Goal: Obtain resource: Download file/media

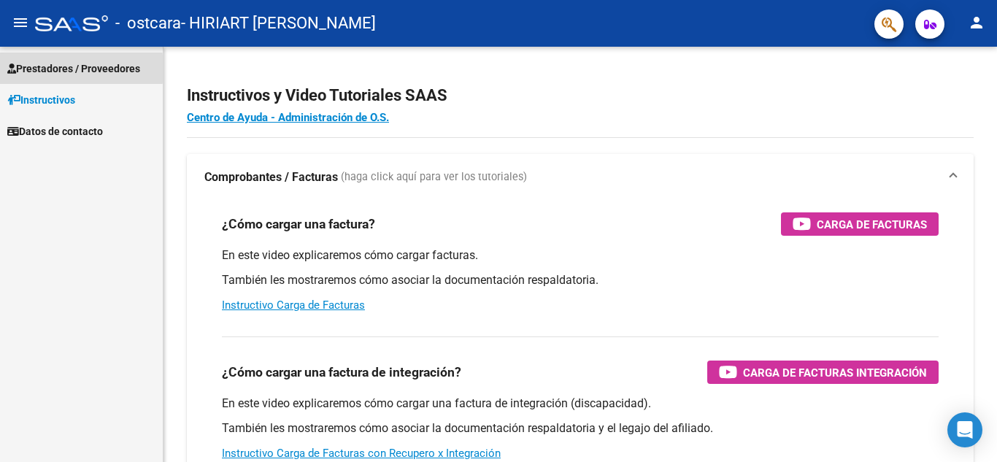
click at [30, 69] on span "Prestadores / Proveedores" at bounding box center [73, 69] width 133 height 16
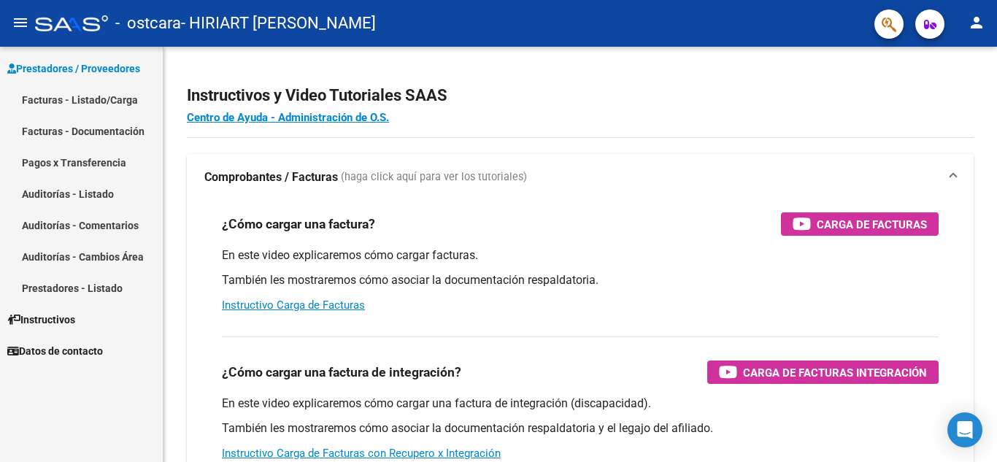
click at [58, 129] on link "Facturas - Documentación" at bounding box center [81, 130] width 163 height 31
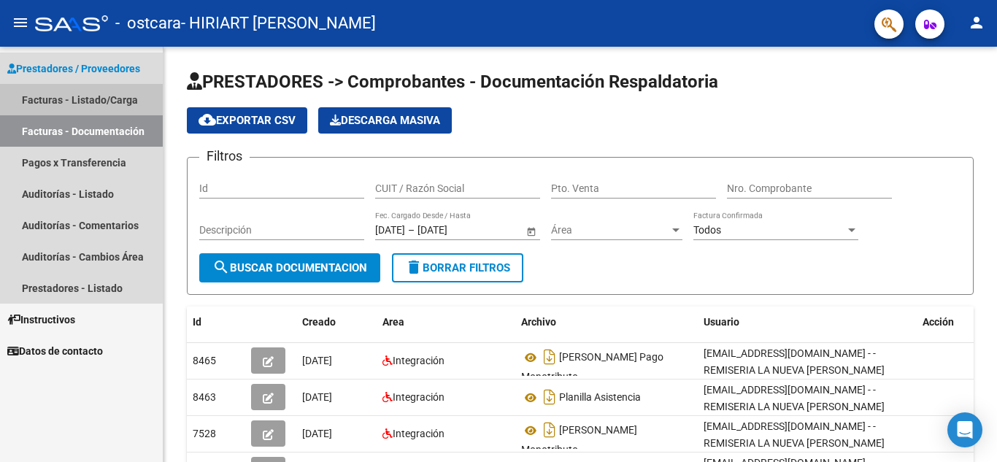
click at [61, 99] on link "Facturas - Listado/Carga" at bounding box center [81, 99] width 163 height 31
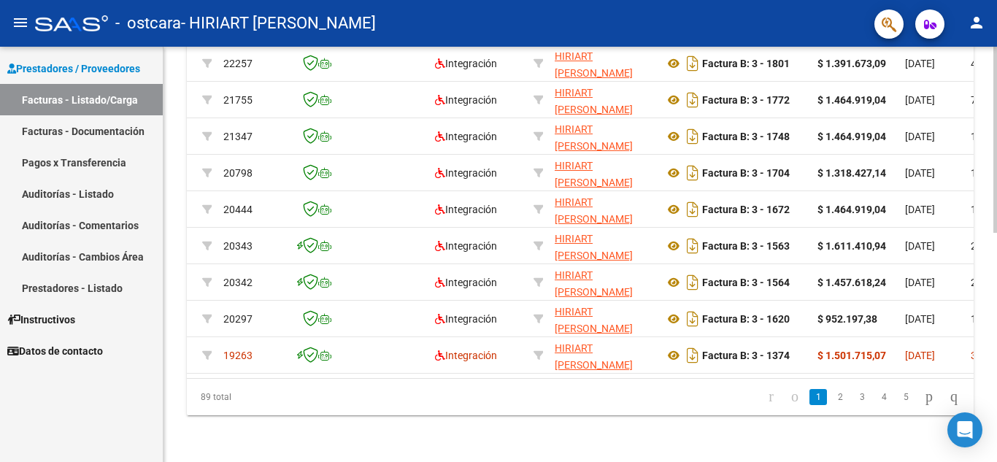
scroll to position [510, 0]
drag, startPoint x: 322, startPoint y: 451, endPoint x: 342, endPoint y: 452, distance: 20.4
click at [342, 452] on div "Video tutorial PRESTADORES -> Listado de CPBTs Emitidos por Prestadores / Prove…" at bounding box center [580, 5] width 834 height 914
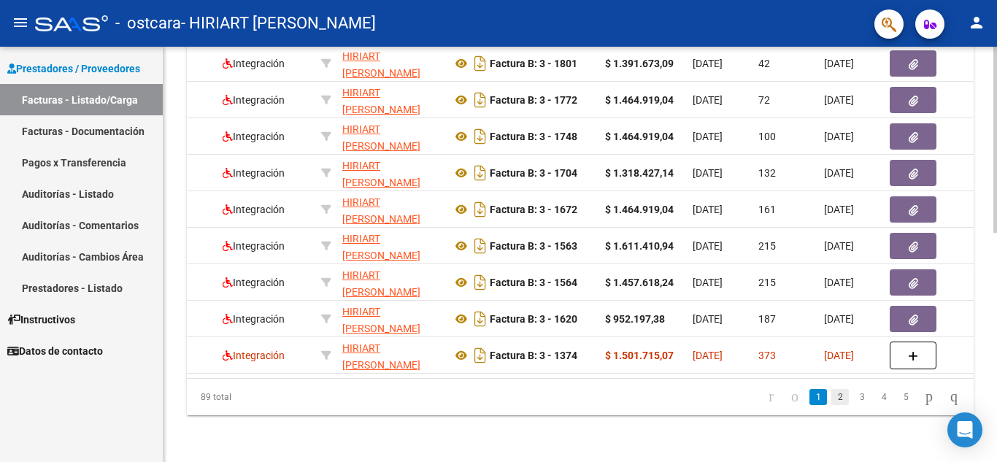
click at [831, 395] on link "2" at bounding box center [840, 397] width 18 height 16
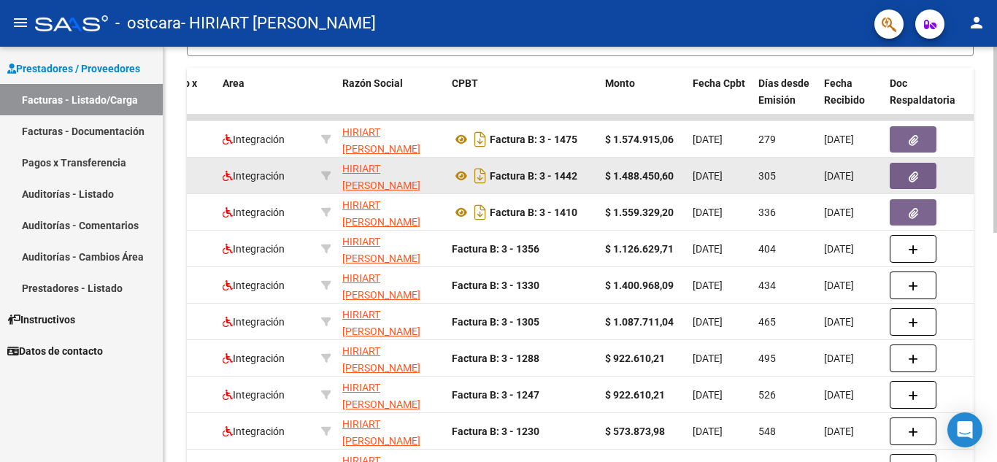
scroll to position [364, 0]
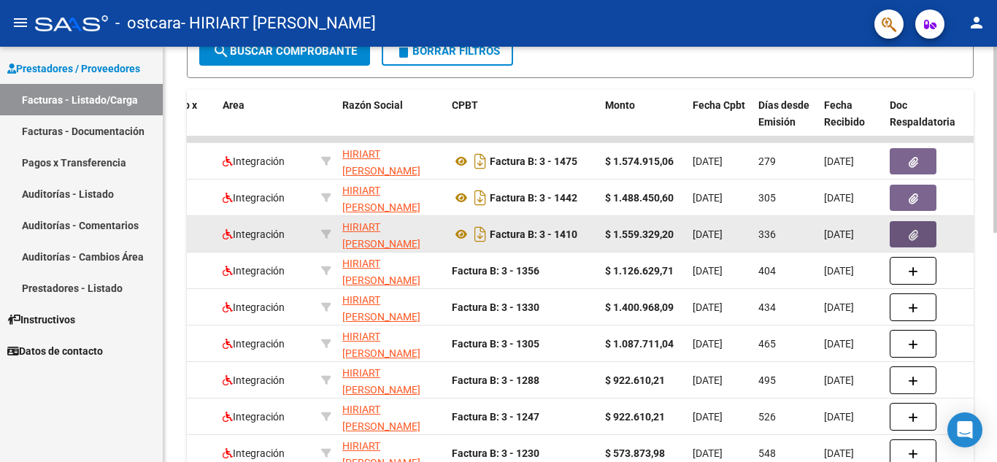
click at [912, 228] on span "button" at bounding box center [913, 234] width 9 height 13
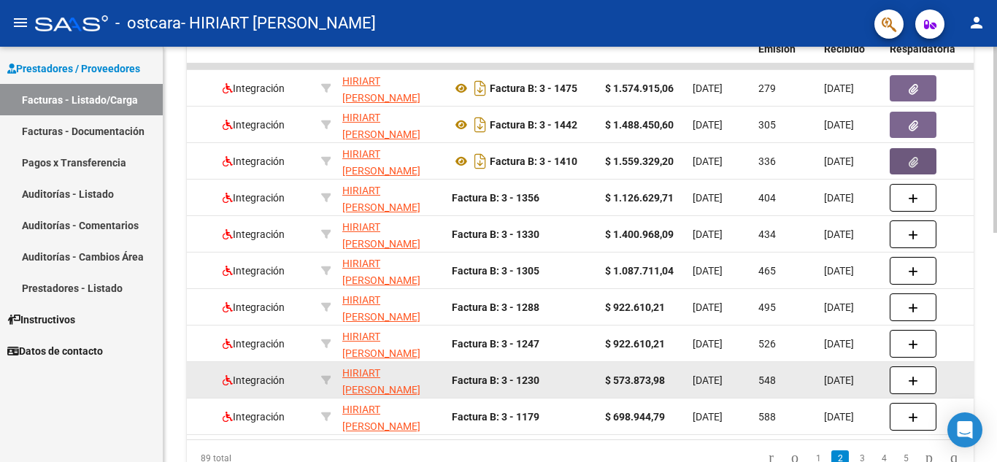
scroll to position [510, 0]
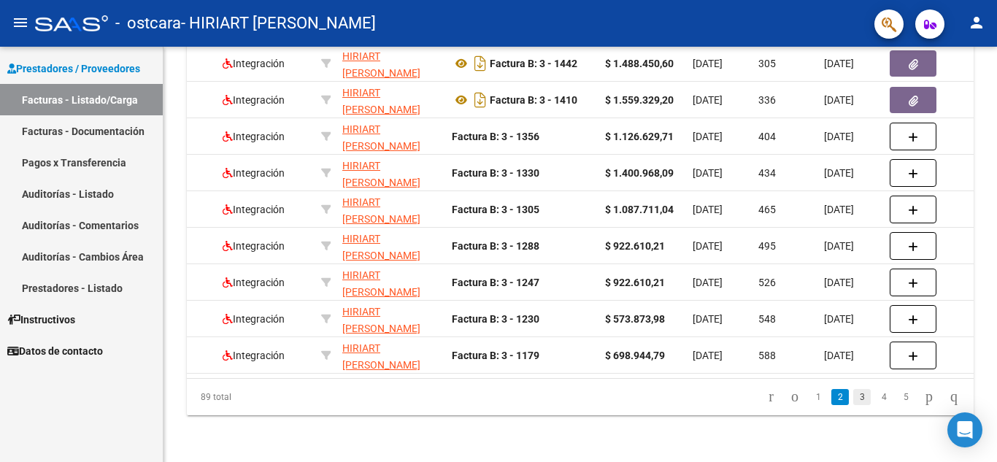
click at [853, 405] on link "3" at bounding box center [862, 397] width 18 height 16
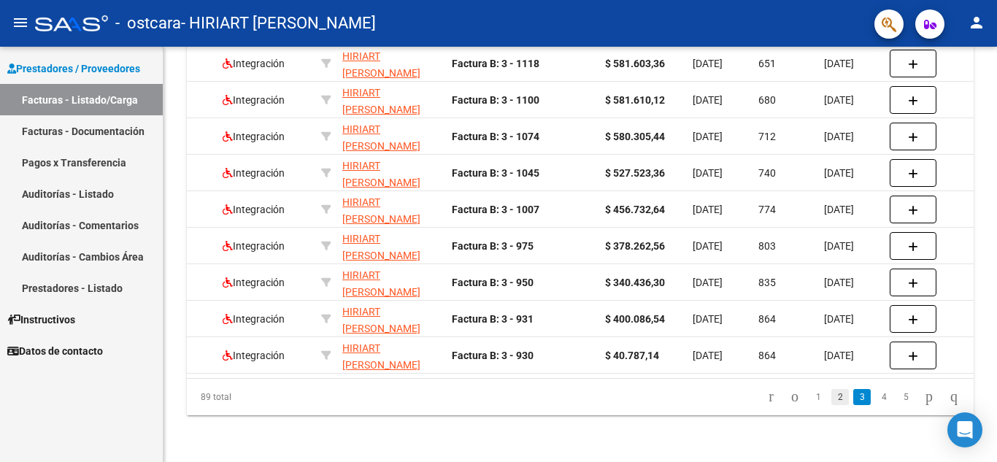
click at [831, 393] on link "2" at bounding box center [840, 397] width 18 height 16
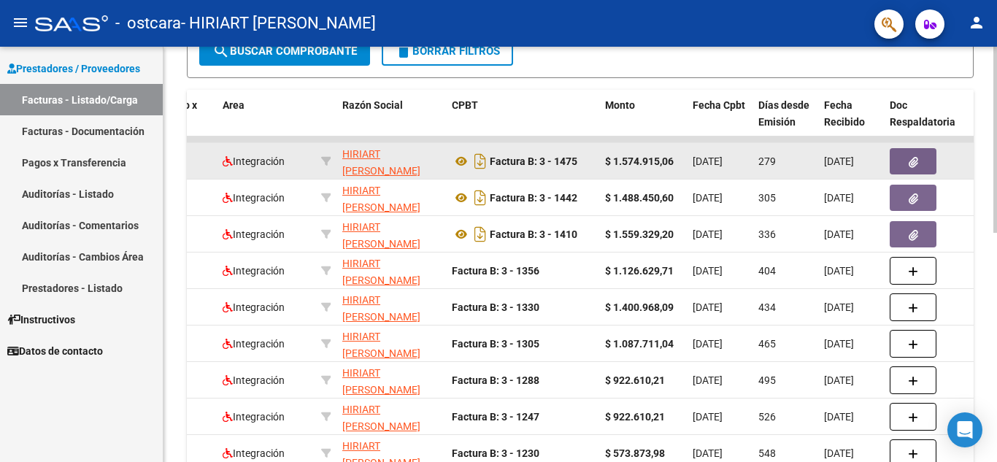
scroll to position [437, 0]
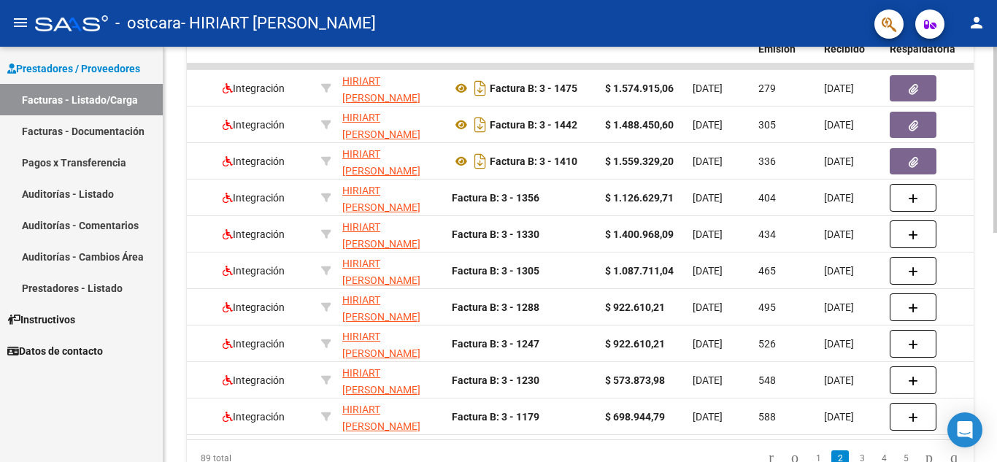
drag, startPoint x: 188, startPoint y: 66, endPoint x: 567, endPoint y: 442, distance: 533.6
click at [567, 439] on datatable-body "18698 Integración HIRIART [PERSON_NAME] 20253150271 Factura B: 3 - 1475 $ 1.574…" at bounding box center [580, 251] width 787 height 376
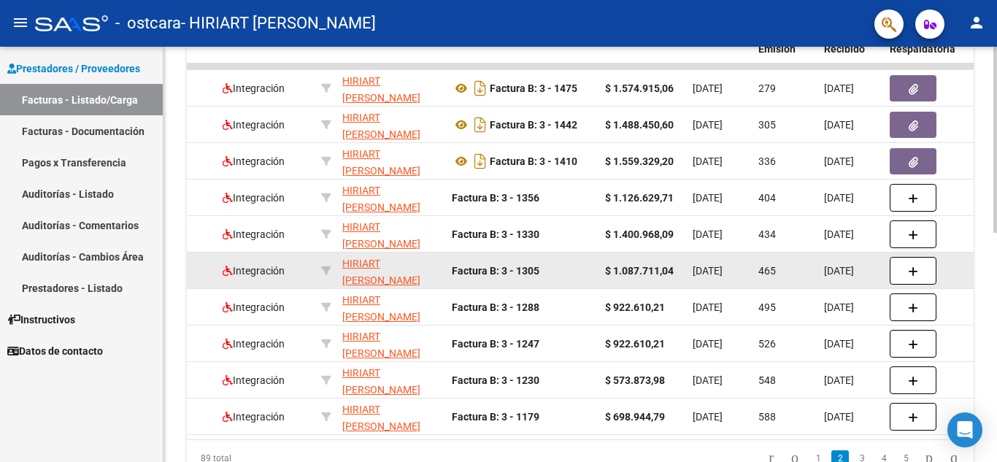
scroll to position [510, 0]
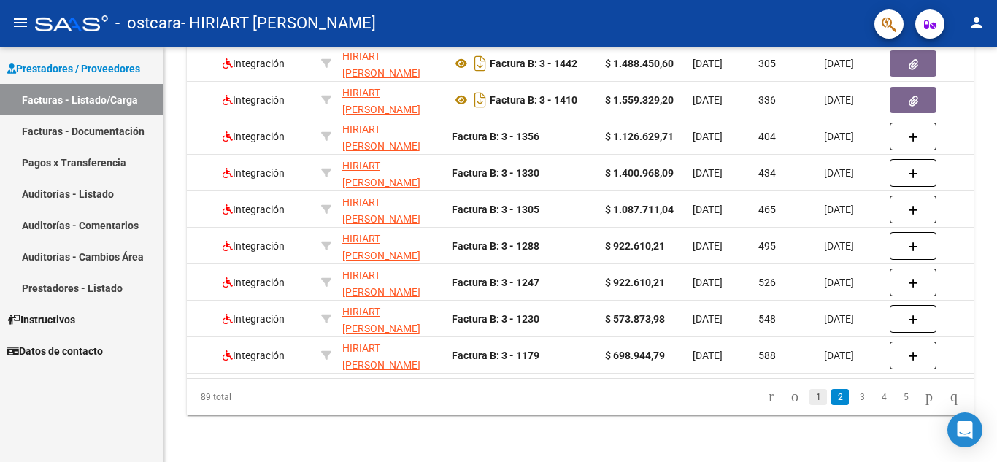
click at [809, 396] on link "1" at bounding box center [818, 397] width 18 height 16
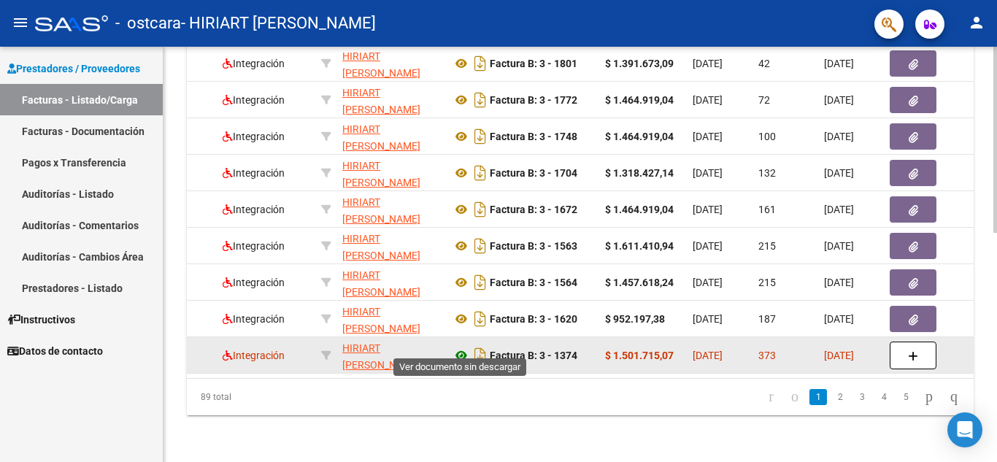
click at [459, 347] on icon at bounding box center [461, 356] width 19 height 18
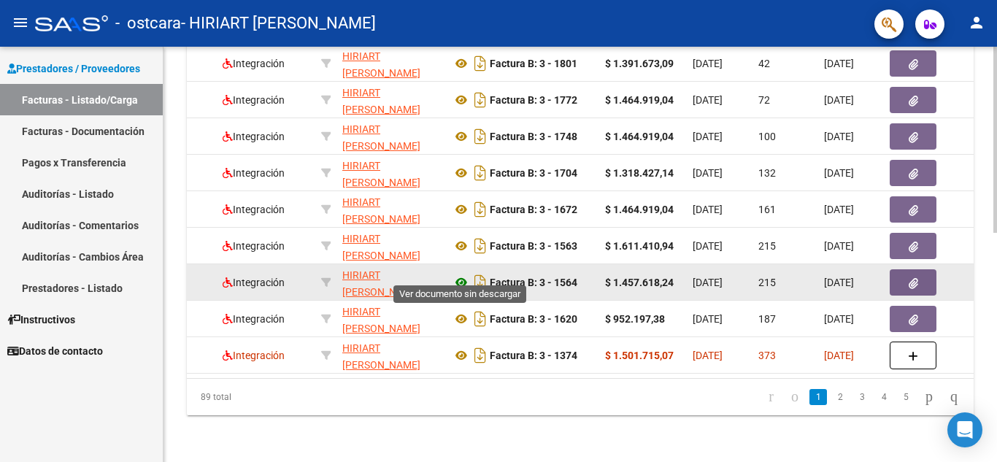
click at [461, 274] on icon at bounding box center [461, 283] width 19 height 18
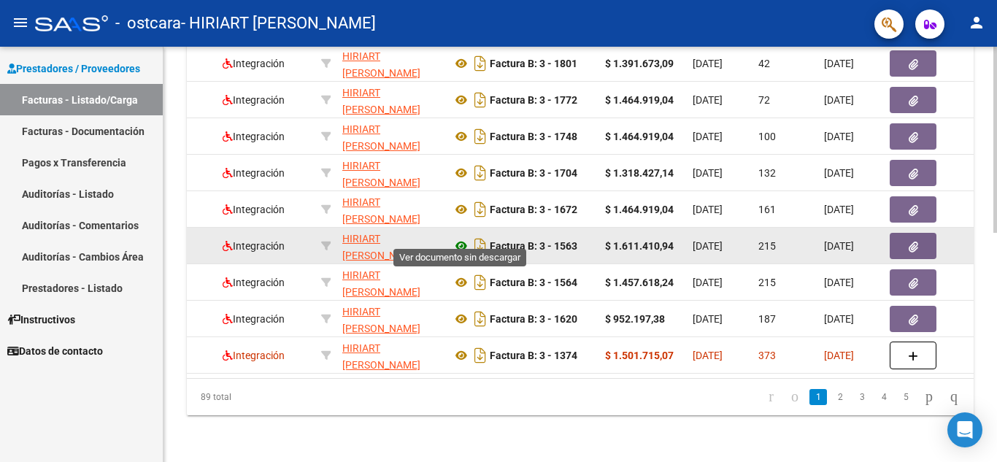
click at [458, 237] on icon at bounding box center [461, 246] width 19 height 18
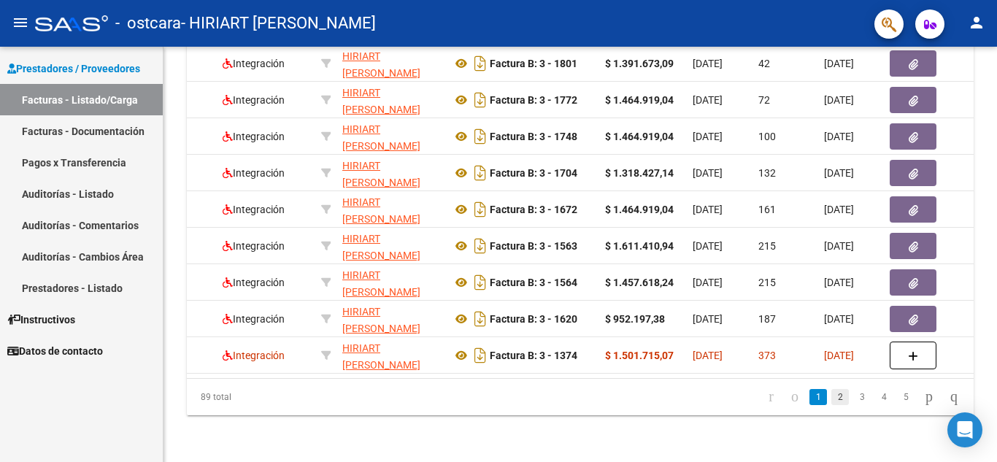
click at [831, 399] on link "2" at bounding box center [840, 397] width 18 height 16
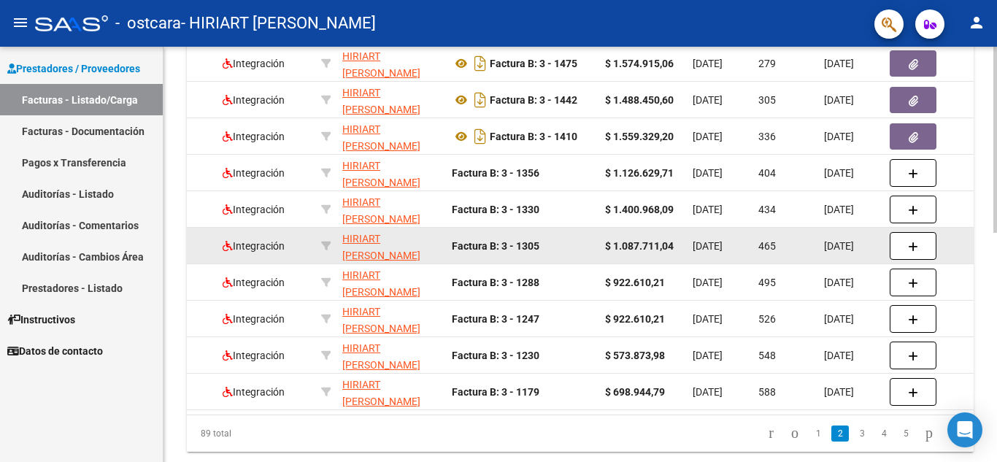
scroll to position [437, 0]
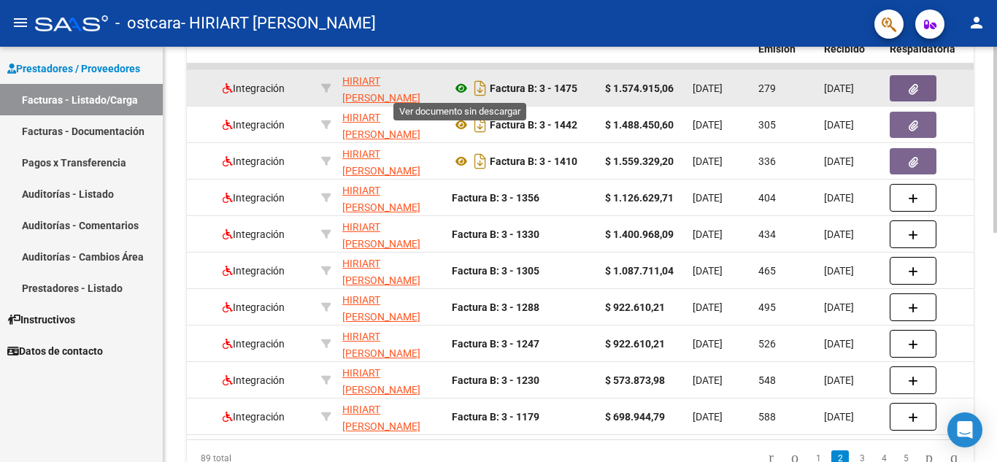
click at [459, 86] on icon at bounding box center [461, 89] width 19 height 18
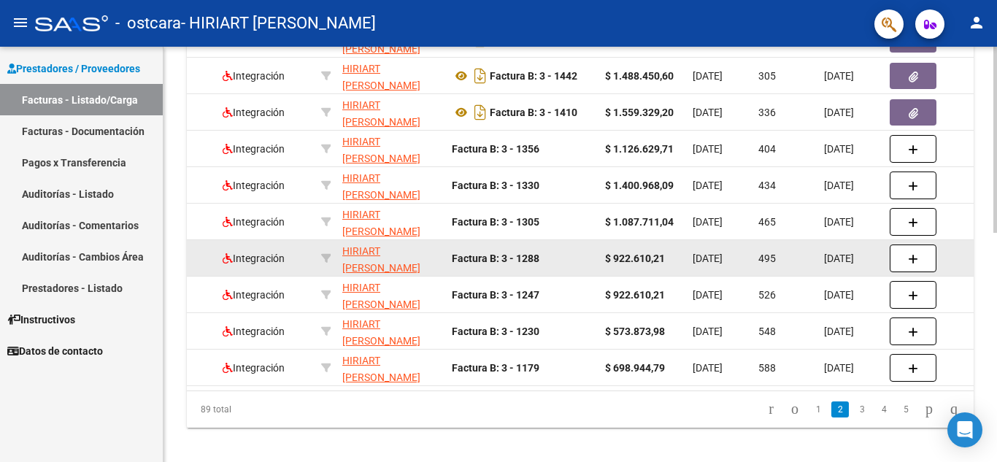
scroll to position [510, 0]
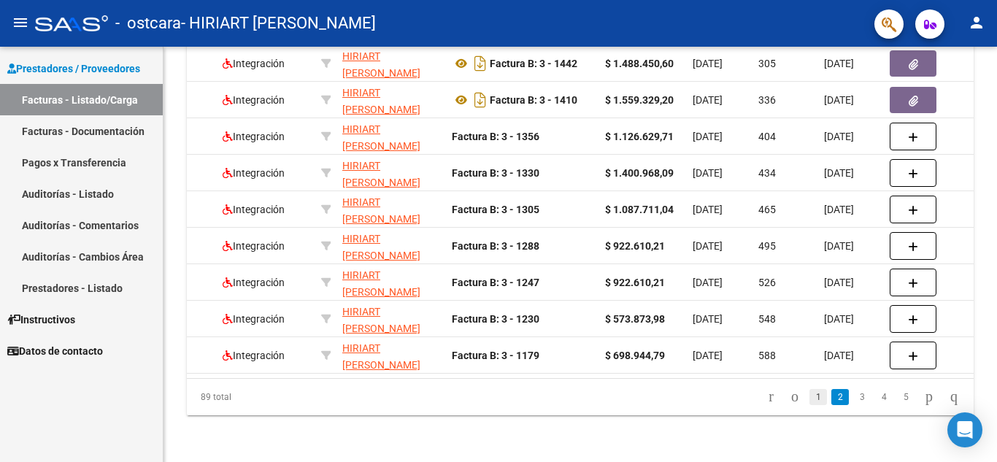
click at [809, 398] on link "1" at bounding box center [818, 397] width 18 height 16
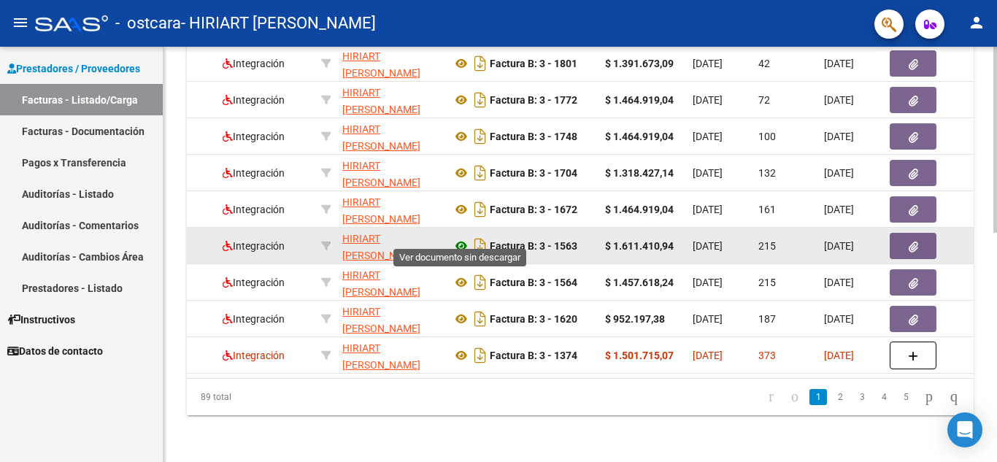
click at [461, 237] on icon at bounding box center [461, 246] width 19 height 18
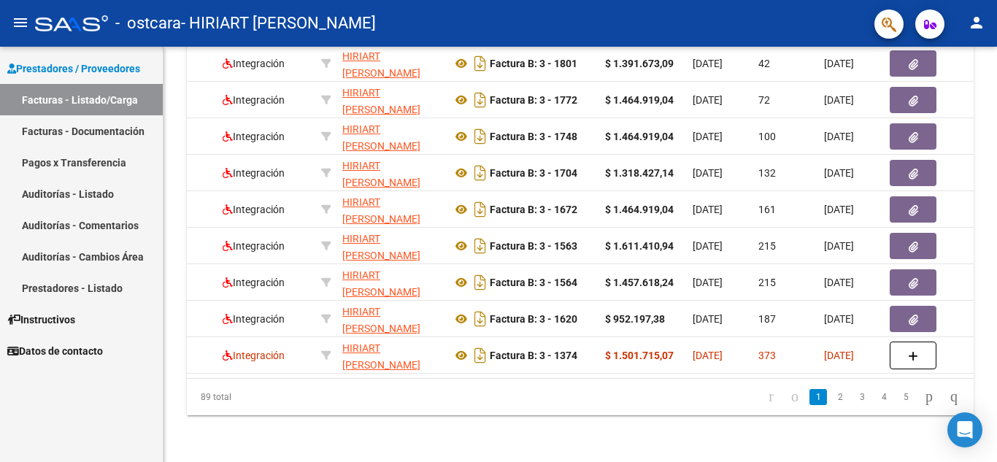
click at [831, 396] on link "2" at bounding box center [840, 397] width 18 height 16
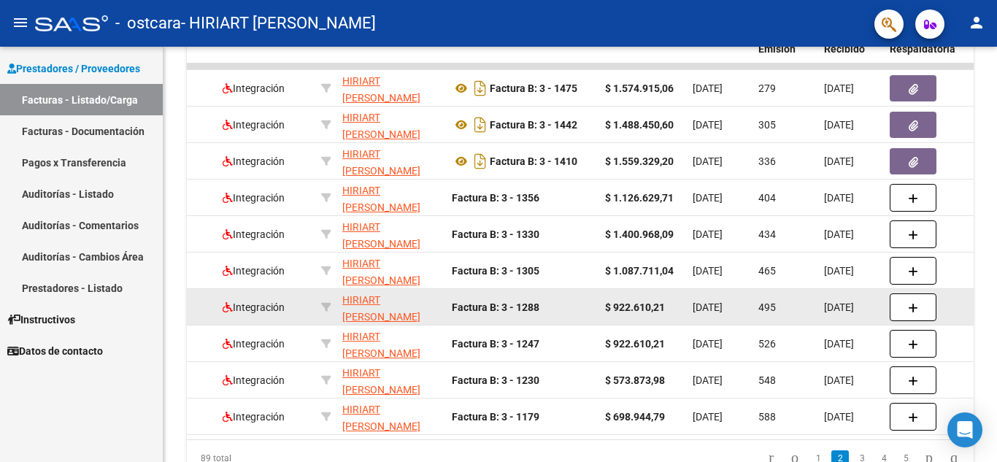
scroll to position [364, 0]
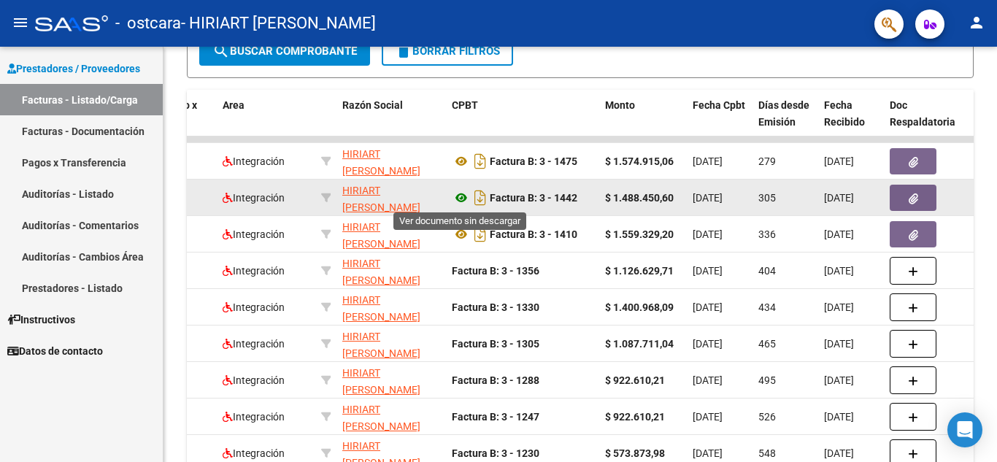
click at [460, 198] on icon at bounding box center [461, 198] width 19 height 18
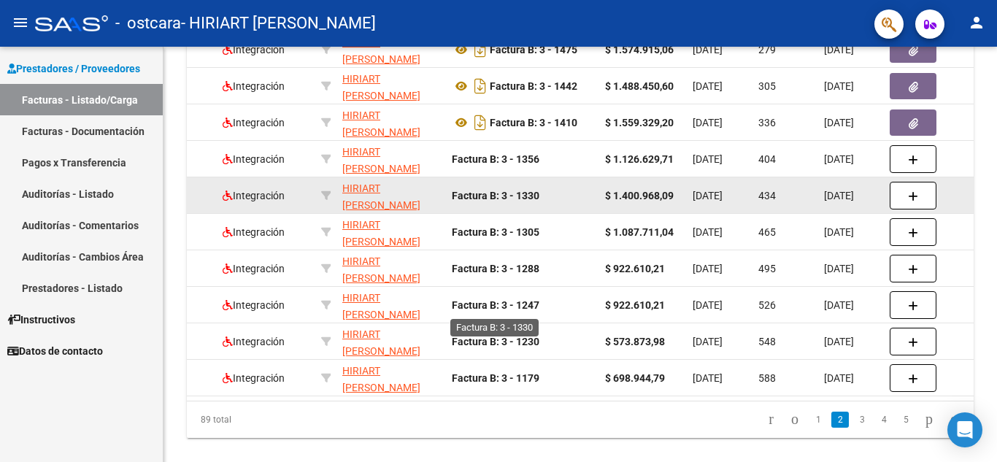
scroll to position [510, 0]
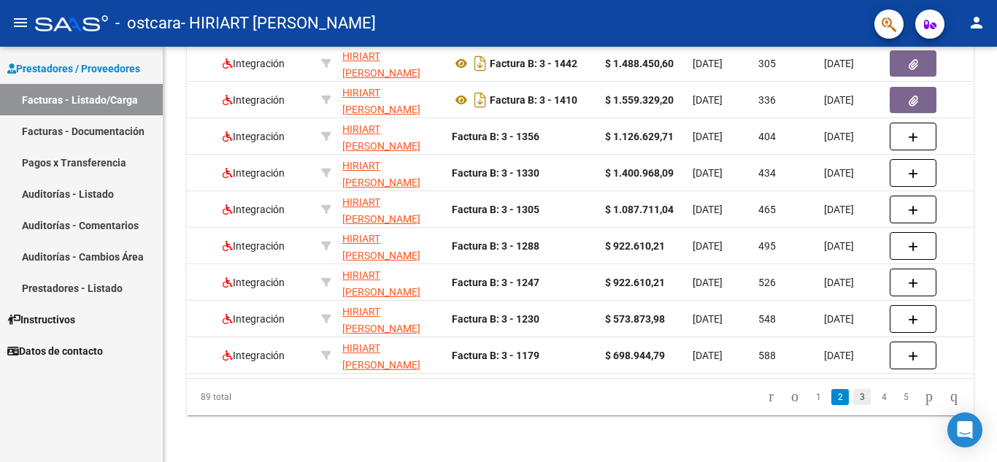
click at [853, 393] on link "3" at bounding box center [862, 397] width 18 height 16
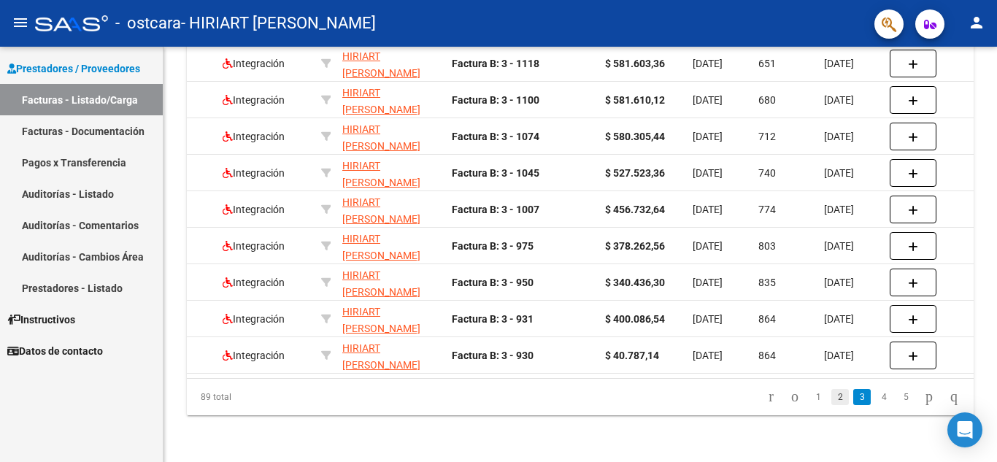
click at [831, 393] on link "2" at bounding box center [840, 397] width 18 height 16
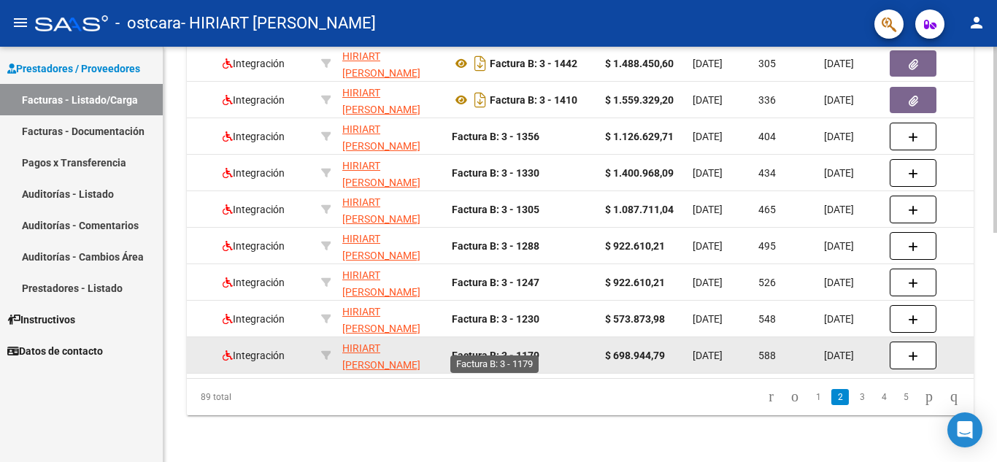
click at [490, 350] on strong "Factura B: 3 - 1179" at bounding box center [496, 356] width 88 height 12
click at [515, 350] on strong "Factura B: 3 - 1179" at bounding box center [496, 356] width 88 height 12
click at [644, 350] on strong "$ 698.944,79" at bounding box center [635, 356] width 60 height 12
click at [839, 350] on span "[DATE]" at bounding box center [839, 356] width 30 height 12
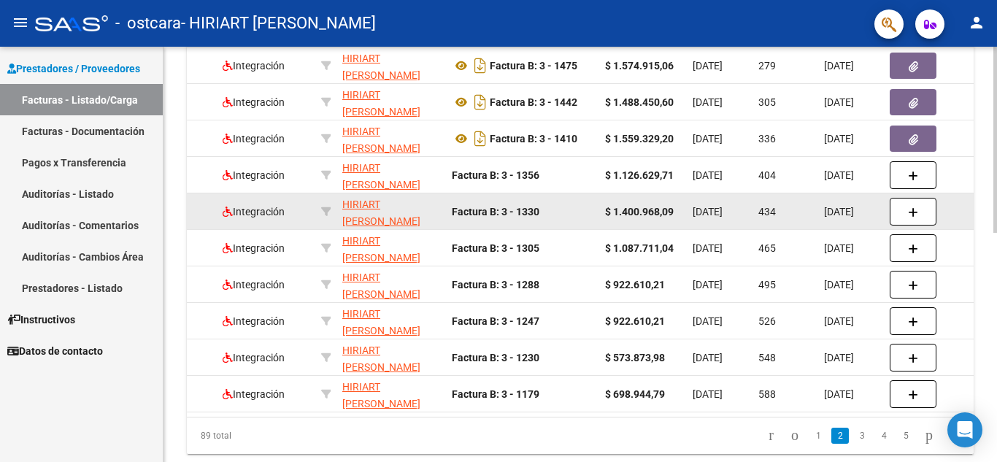
scroll to position [437, 0]
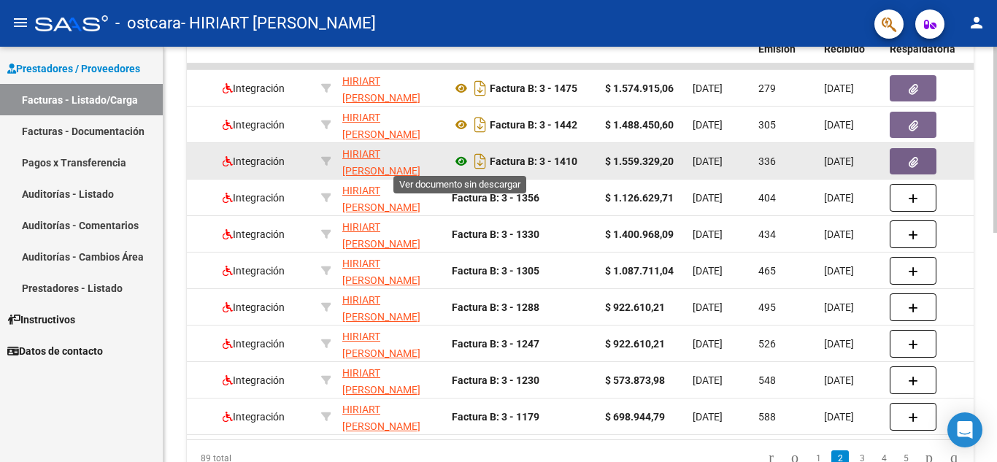
click at [455, 162] on icon at bounding box center [461, 162] width 19 height 18
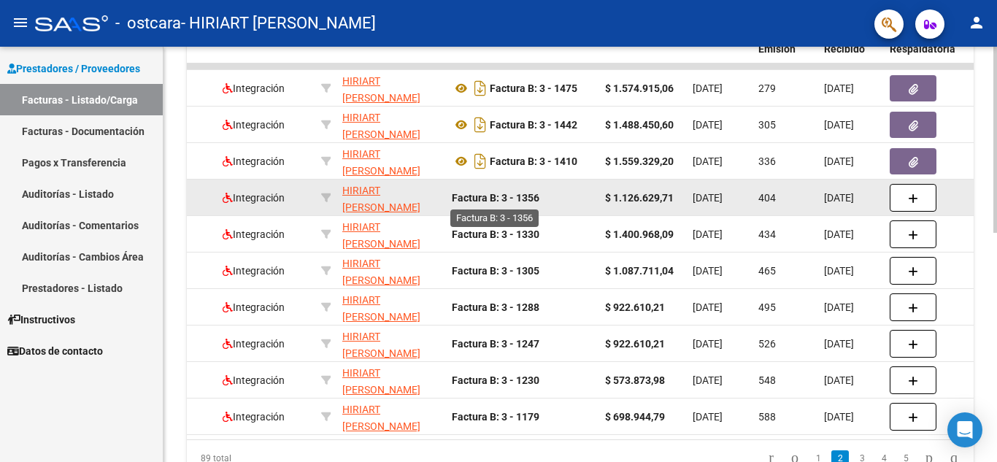
click at [533, 195] on strong "Factura B: 3 - 1356" at bounding box center [496, 198] width 88 height 12
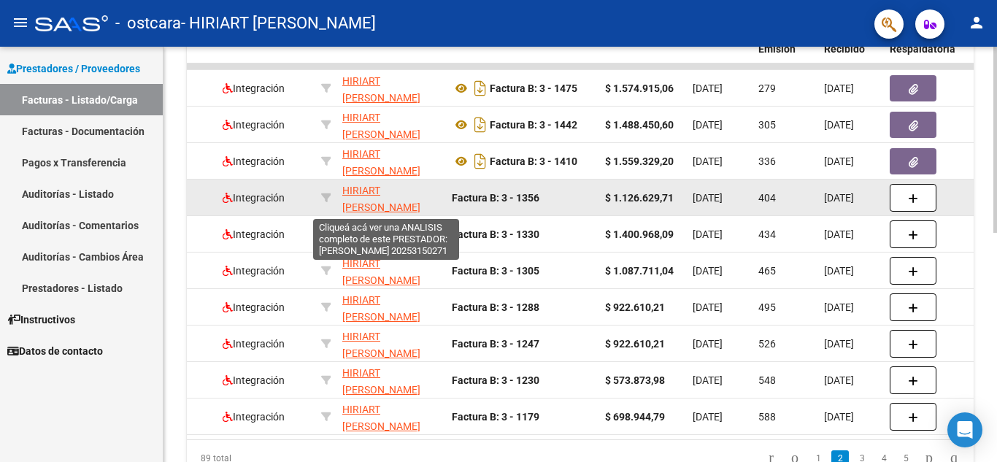
click at [388, 190] on span "HIRIART [PERSON_NAME]" at bounding box center [381, 199] width 78 height 28
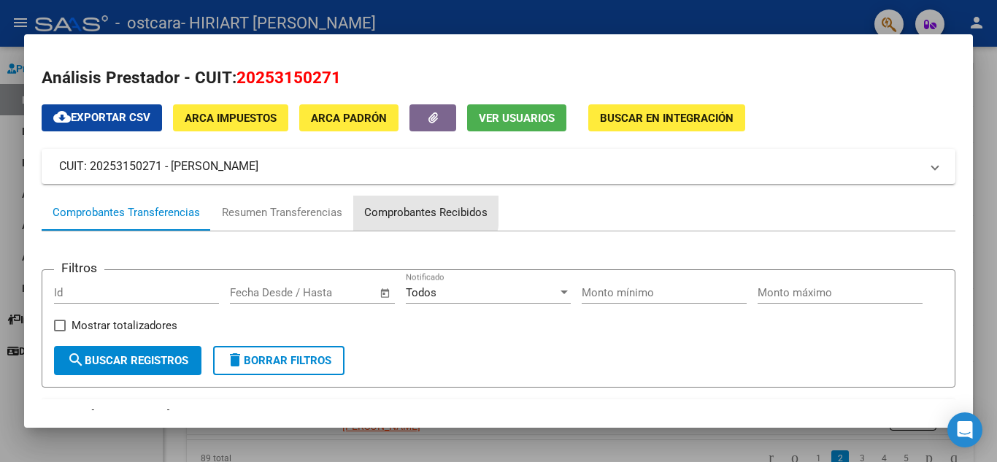
click at [407, 210] on div "Comprobantes Recibidos" at bounding box center [425, 212] width 123 height 17
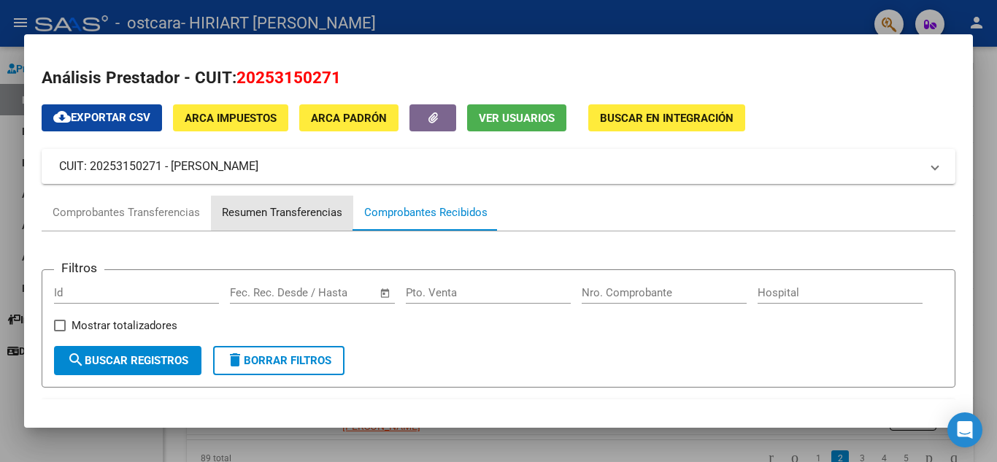
click at [311, 213] on div "Resumen Transferencias" at bounding box center [282, 212] width 120 height 17
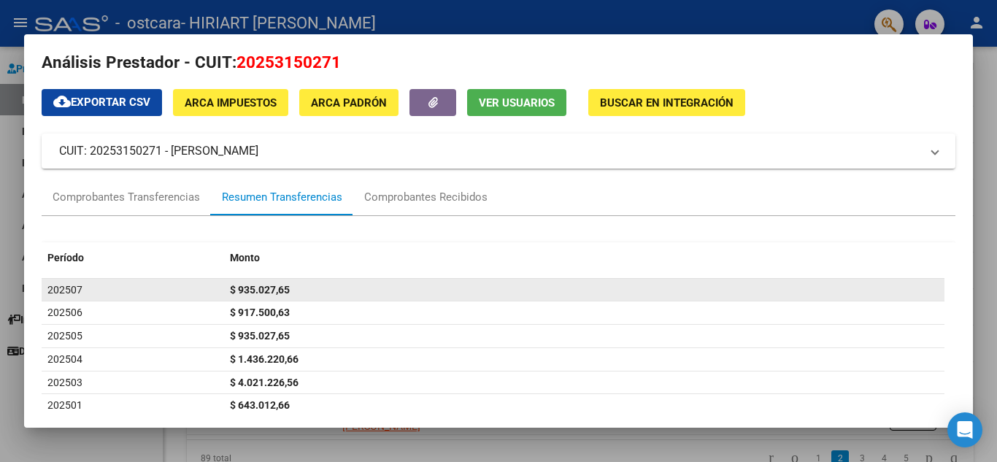
scroll to position [0, 0]
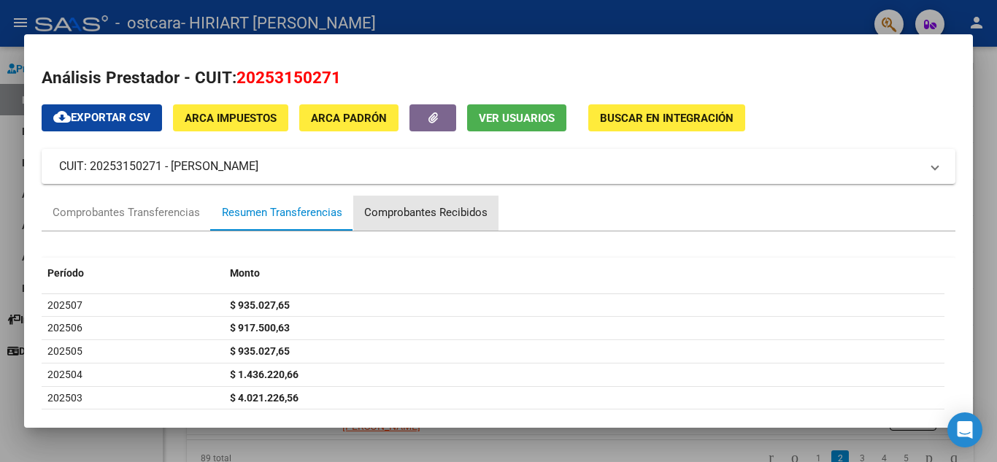
click at [463, 210] on div "Comprobantes Recibidos" at bounding box center [425, 212] width 123 height 17
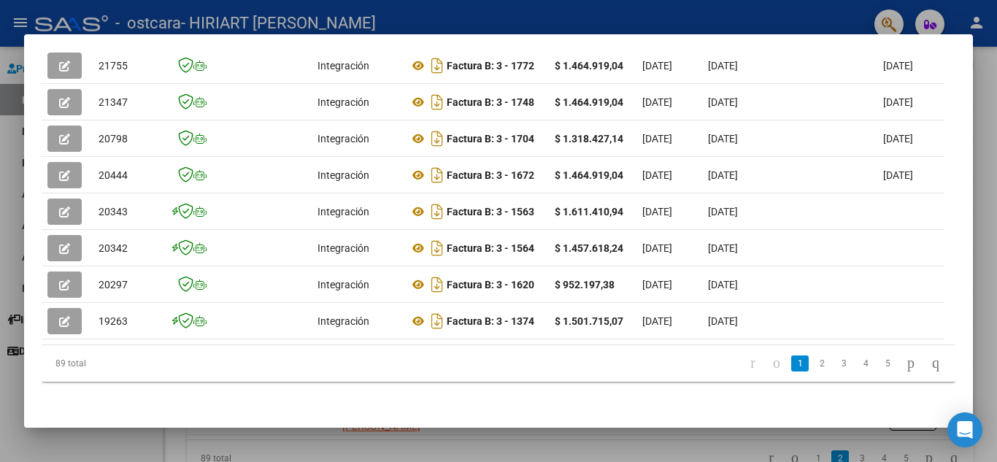
scroll to position [495, 0]
click at [813, 368] on link "2" at bounding box center [822, 363] width 18 height 16
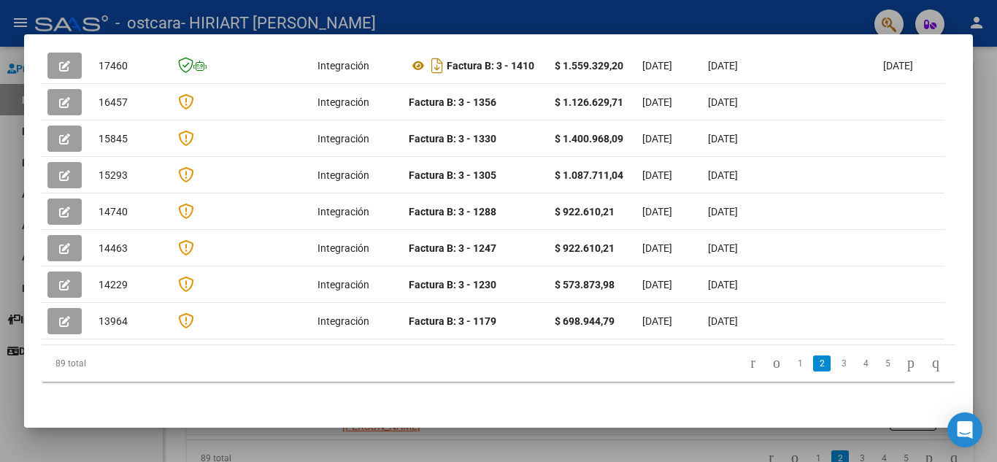
scroll to position [470, 0]
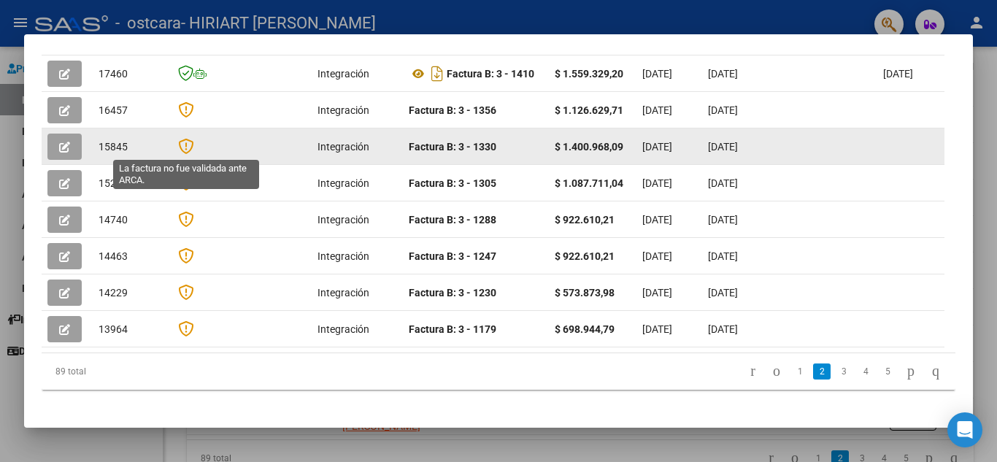
click at [185, 145] on icon at bounding box center [185, 146] width 15 height 16
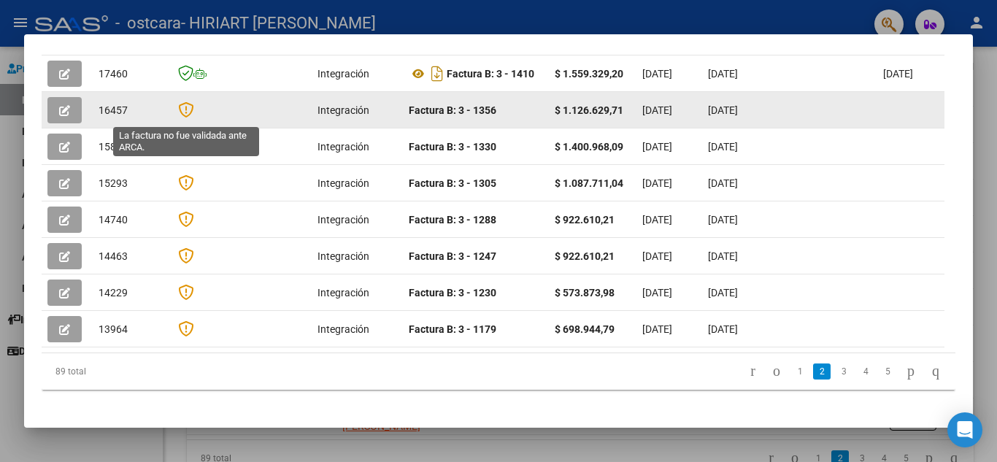
click at [182, 116] on icon at bounding box center [185, 109] width 15 height 16
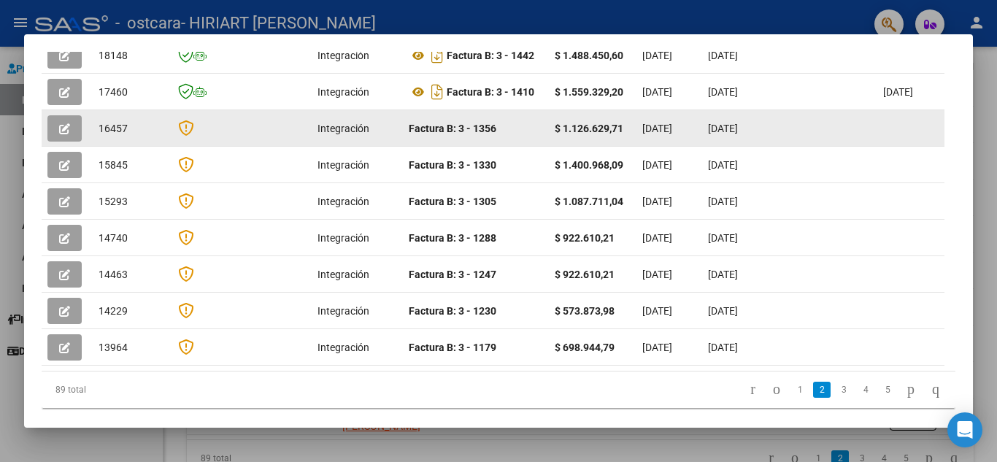
scroll to position [469, 0]
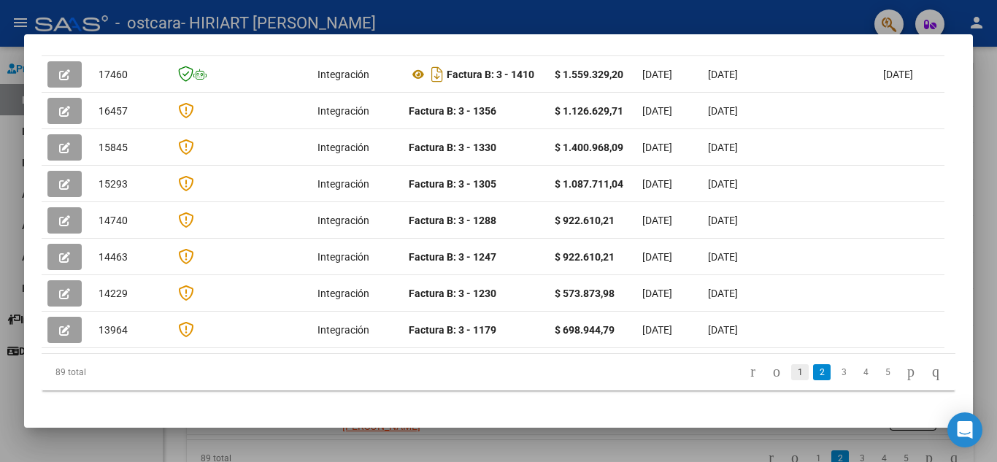
click at [791, 364] on link "1" at bounding box center [800, 372] width 18 height 16
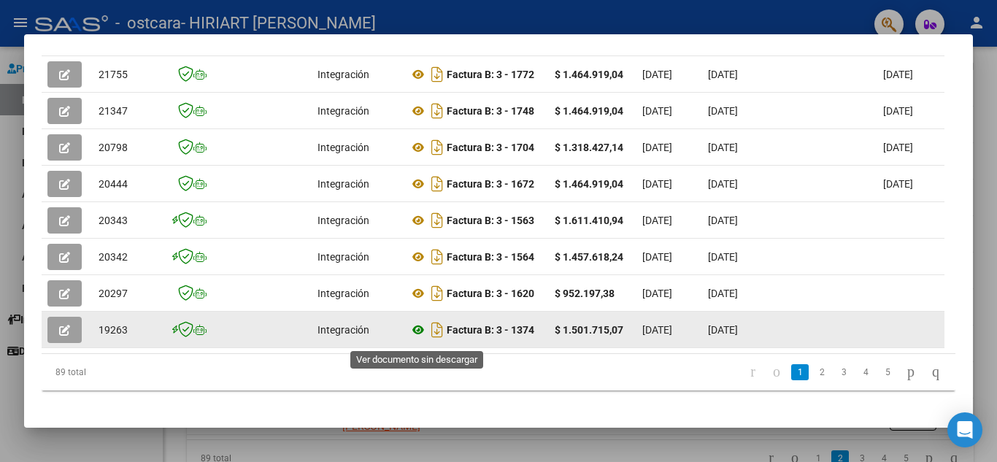
click at [415, 336] on icon at bounding box center [418, 330] width 19 height 18
